Goal: Navigation & Orientation: Find specific page/section

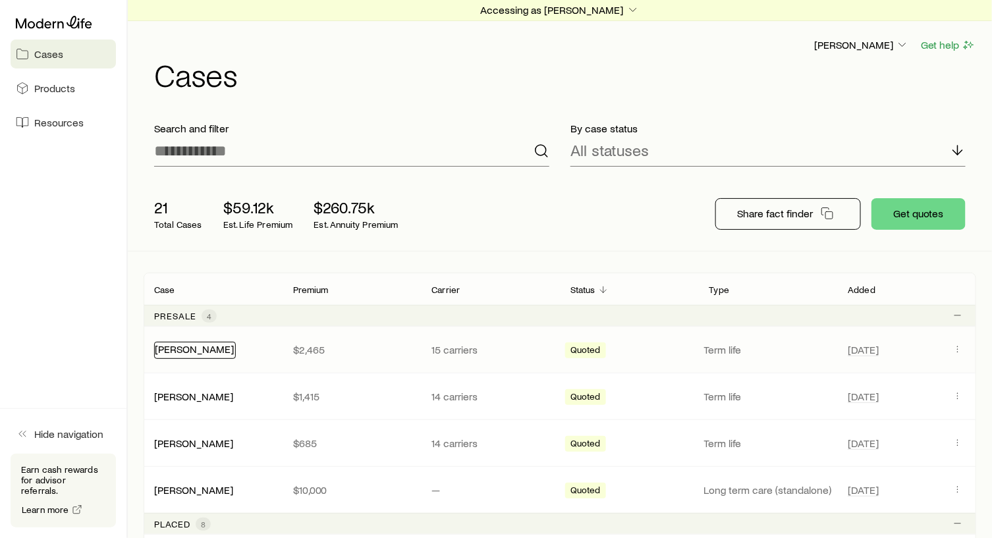
click at [178, 351] on link "[PERSON_NAME]" at bounding box center [194, 349] width 79 height 13
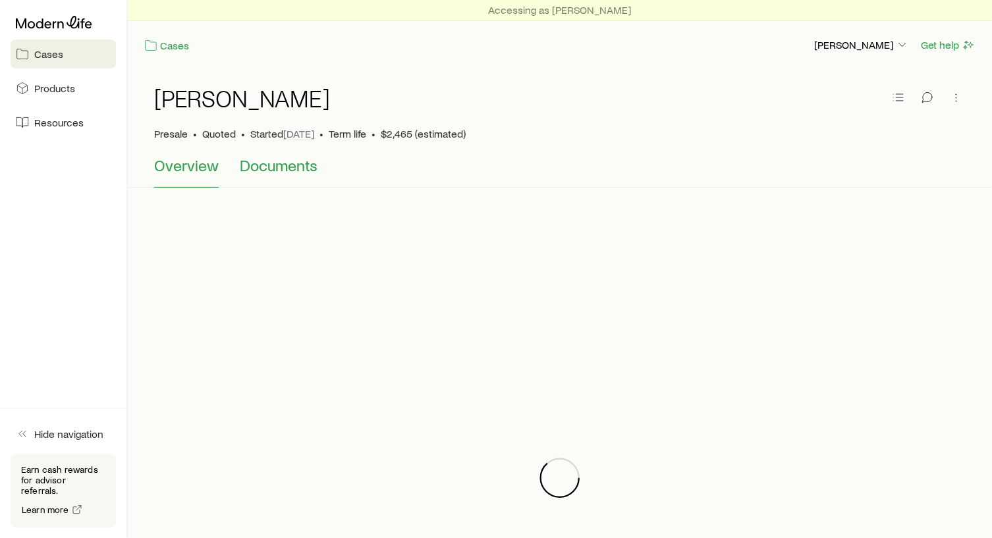
click at [281, 172] on span "Documents" at bounding box center [279, 165] width 78 height 18
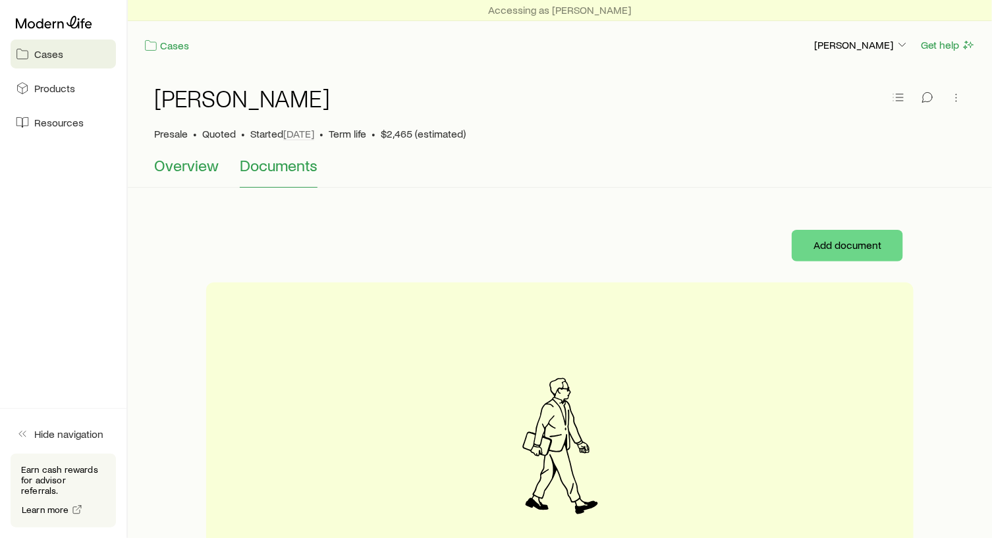
click at [169, 161] on span "Overview" at bounding box center [186, 165] width 65 height 18
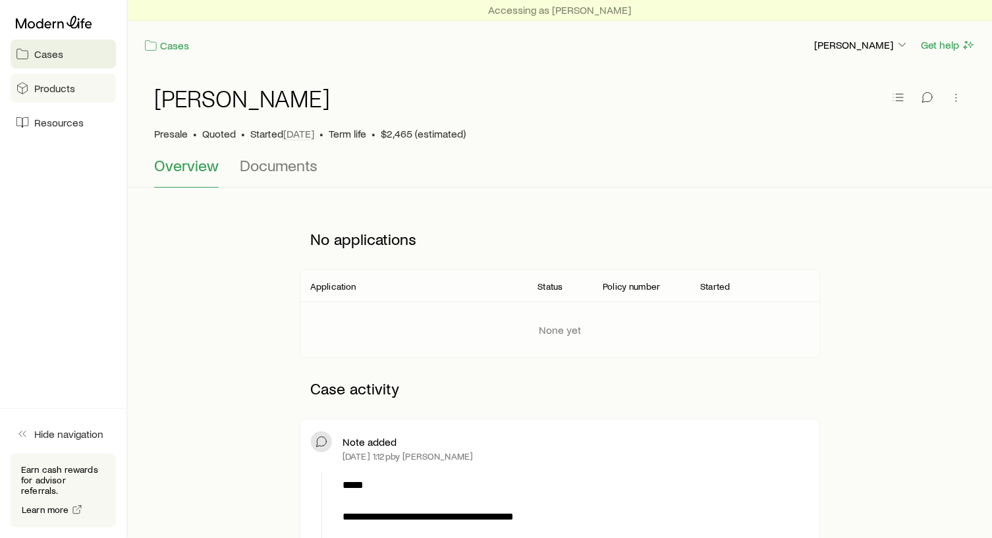
click at [58, 87] on span "Products" at bounding box center [54, 88] width 41 height 13
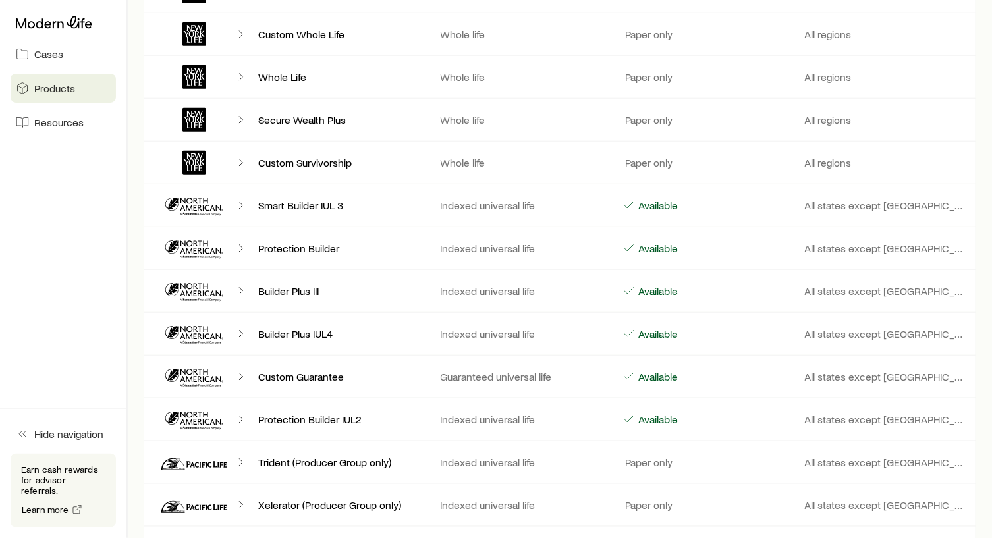
scroll to position [4283, 0]
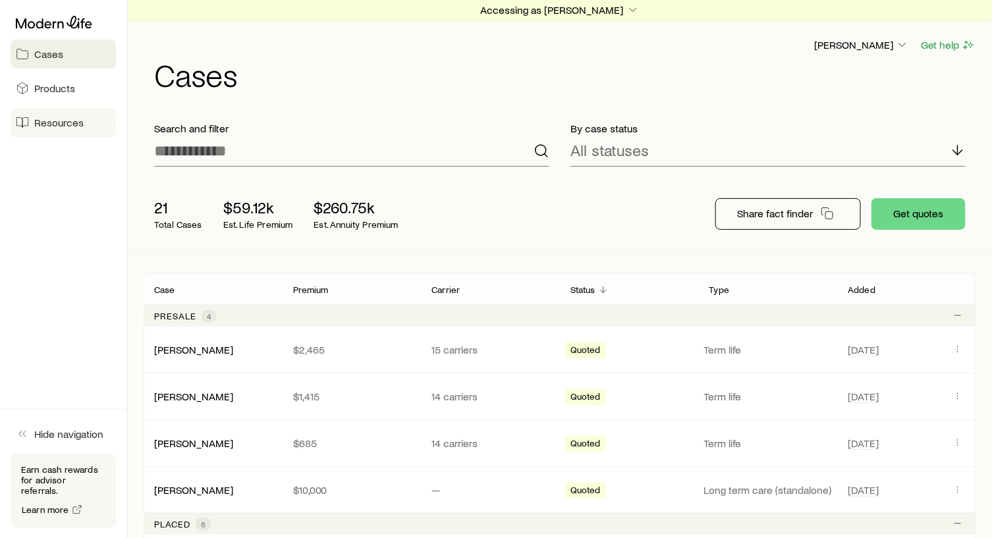
click at [49, 120] on span "Resources" at bounding box center [58, 122] width 49 height 13
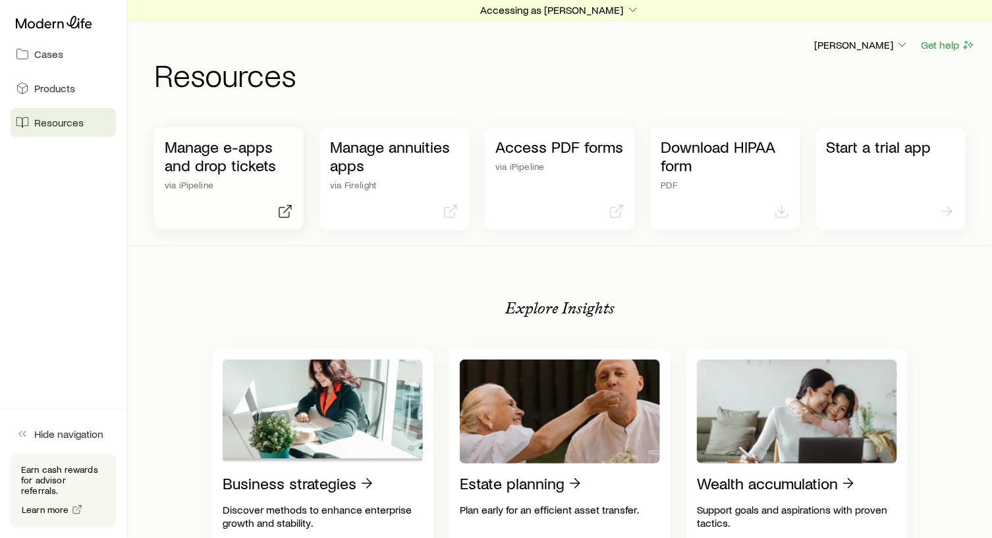
click at [198, 158] on p "Manage e-apps and drop tickets" at bounding box center [229, 156] width 129 height 37
